Goal: Task Accomplishment & Management: Complete application form

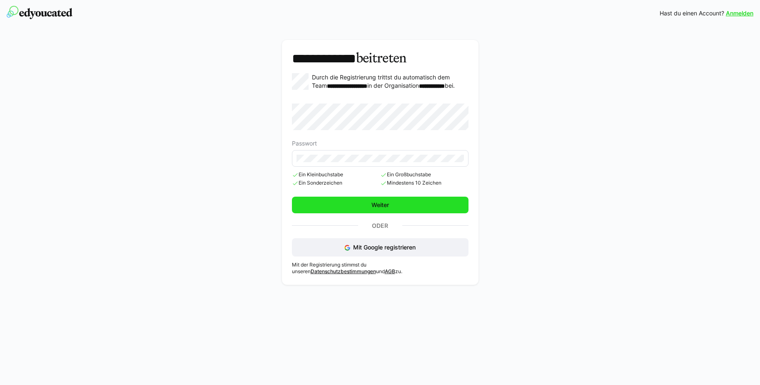
click at [421, 210] on span "Weiter" at bounding box center [380, 205] width 176 height 17
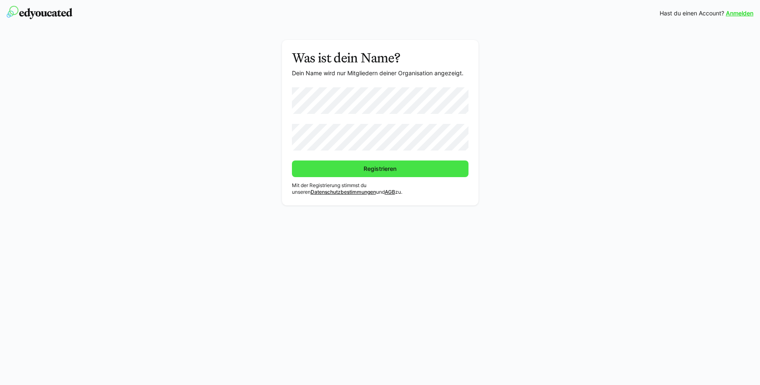
click at [358, 168] on span "Registrieren" at bounding box center [380, 169] width 176 height 17
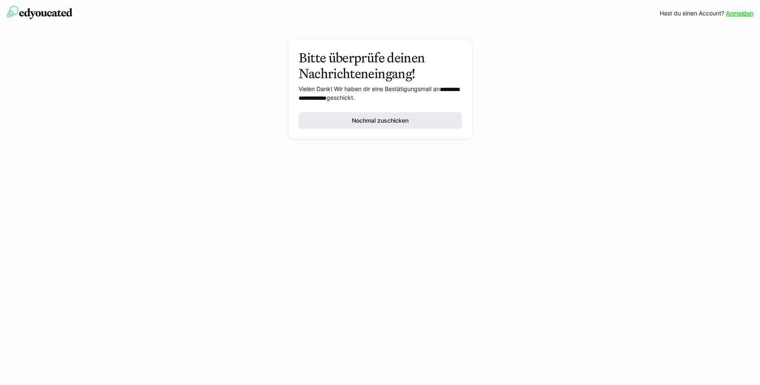
click at [378, 117] on span "Nochmal zuschicken" at bounding box center [379, 121] width 59 height 8
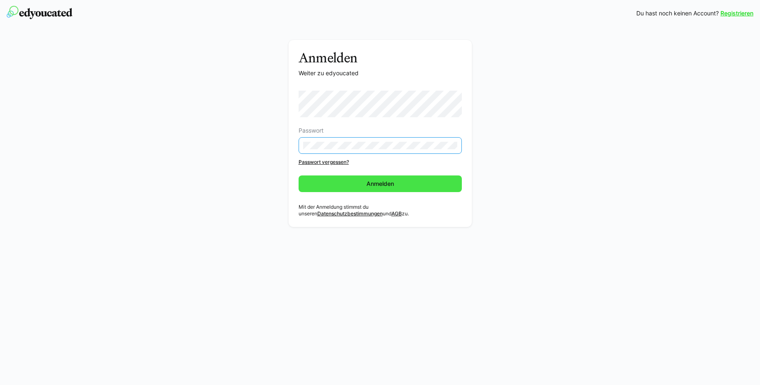
drag, startPoint x: 387, startPoint y: 182, endPoint x: 385, endPoint y: 186, distance: 4.7
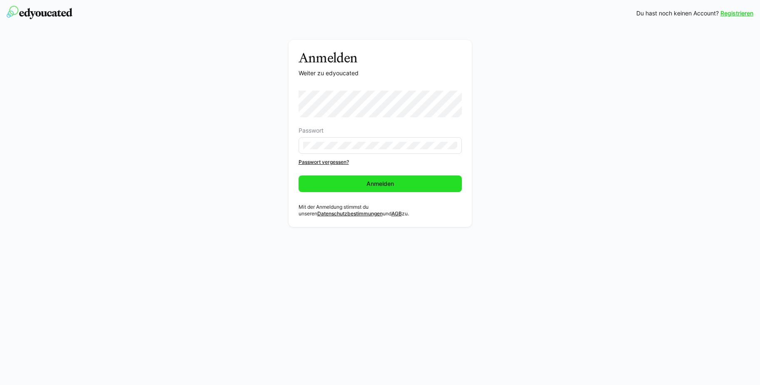
click at [385, 186] on span "Anmelden" at bounding box center [380, 184] width 30 height 8
